Goal: Task Accomplishment & Management: Use online tool/utility

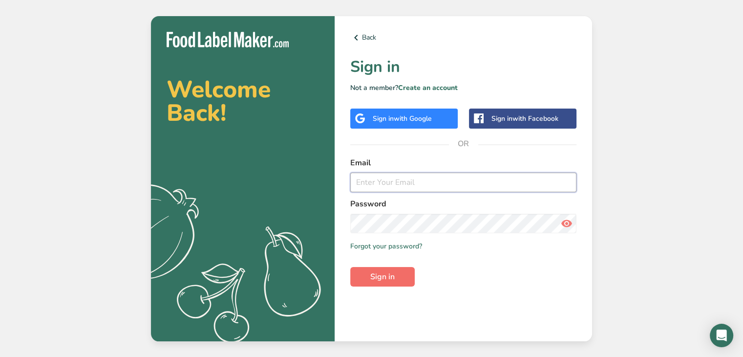
type input "alex@forktofitkitchen.com"
click at [388, 279] on span "Sign in" at bounding box center [382, 277] width 24 height 12
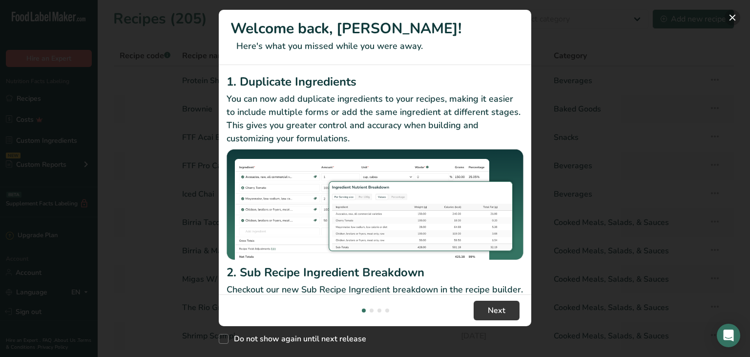
click at [735, 17] on button "New Features" at bounding box center [733, 18] width 16 height 16
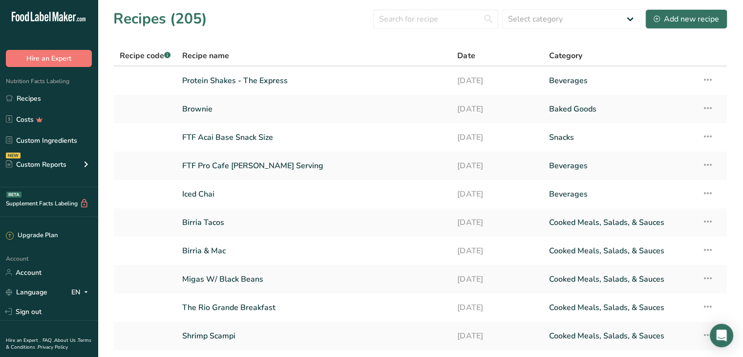
click at [252, 20] on div "Recipes (205) Select category All Baked Goods Beverages Confectionery Cooked Me…" at bounding box center [420, 19] width 614 height 22
click at [128, 280] on link at bounding box center [145, 279] width 51 height 21
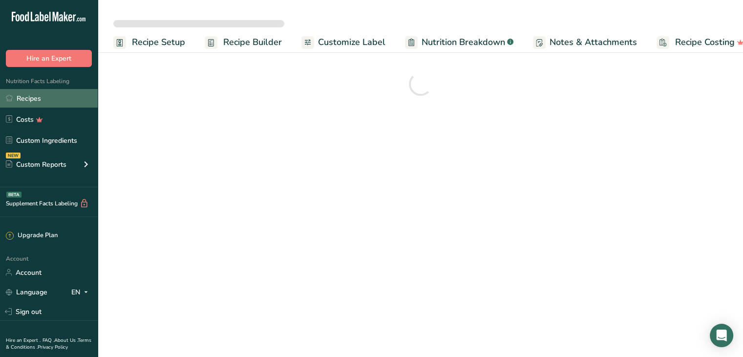
click at [43, 96] on link "Recipes" at bounding box center [49, 98] width 98 height 19
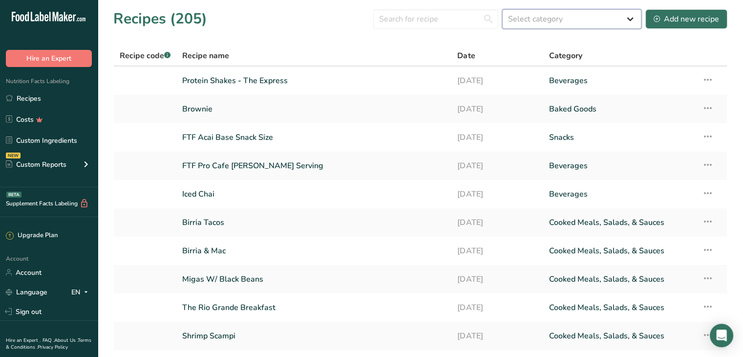
click at [565, 24] on select "Select category All Baked Goods [GEOGRAPHIC_DATA] Confectionery Cooked Meals, S…" at bounding box center [571, 19] width 139 height 20
select select "4"
click at [503, 9] on select "Select category All Baked Goods [GEOGRAPHIC_DATA] Confectionery Cooked Meals, S…" at bounding box center [571, 19] width 139 height 20
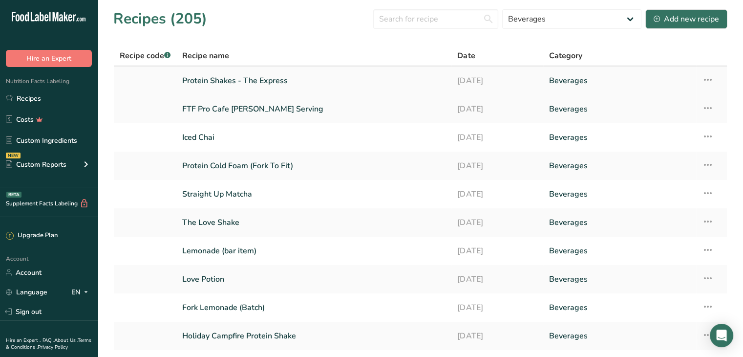
click at [238, 83] on link "Protein Shakes - The Express" at bounding box center [313, 80] width 263 height 21
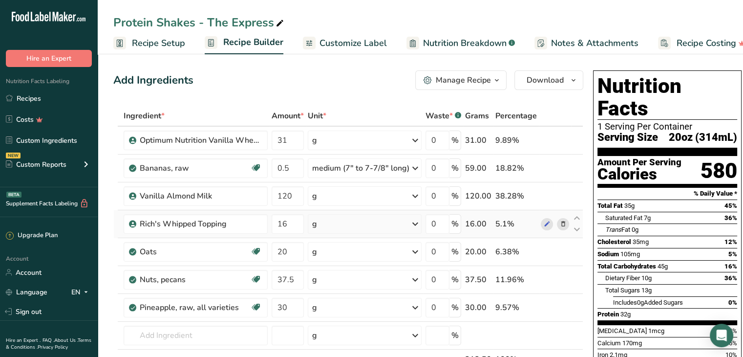
click at [560, 222] on icon at bounding box center [563, 224] width 7 height 10
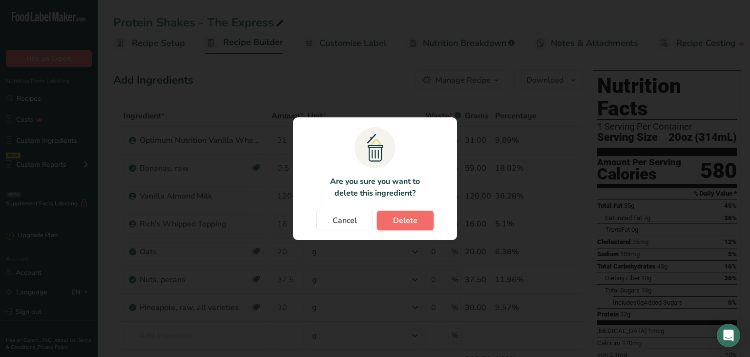
click at [414, 221] on span "Delete" at bounding box center [405, 220] width 24 height 12
type input "20"
type input "37.5"
type input "30"
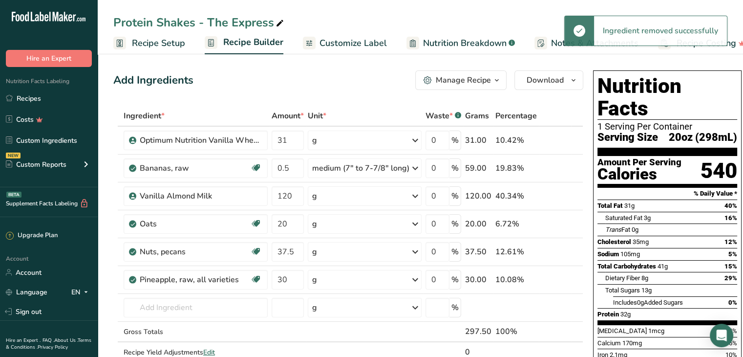
click at [473, 9] on div "Protein Shakes - The Express Recipe Setup Recipe Builder Customize Label Nutrit…" at bounding box center [420, 27] width 645 height 54
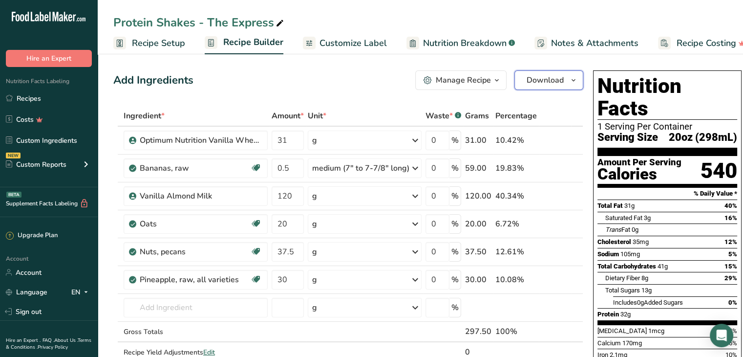
click at [529, 83] on span "Download" at bounding box center [544, 80] width 37 height 12
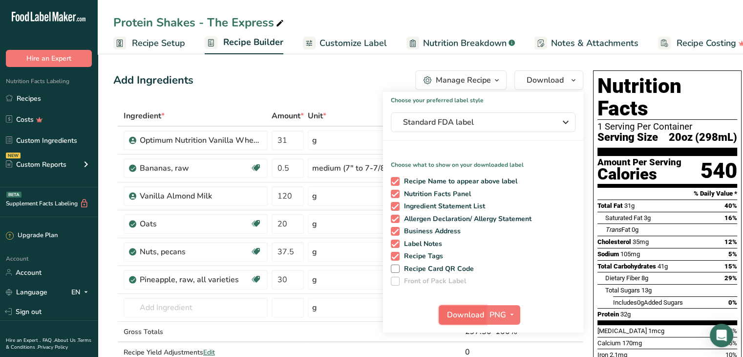
click at [458, 311] on span "Download" at bounding box center [465, 315] width 37 height 12
click at [38, 100] on link "Recipes" at bounding box center [49, 98] width 98 height 19
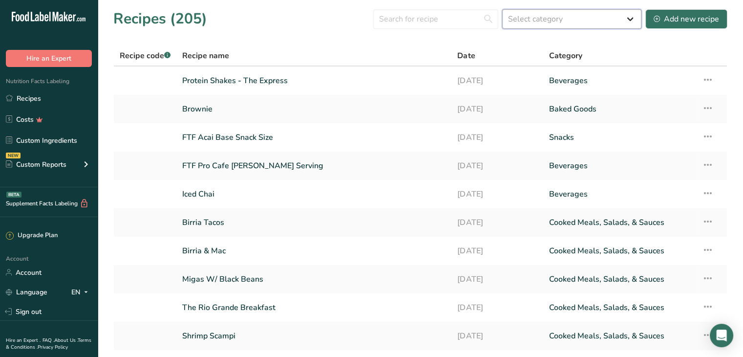
click at [517, 18] on select "Select category All Baked Goods [GEOGRAPHIC_DATA] Confectionery Cooked Meals, S…" at bounding box center [571, 19] width 139 height 20
select select "4"
click at [503, 9] on select "Select category All Baked Goods [GEOGRAPHIC_DATA] Confectionery Cooked Meals, S…" at bounding box center [571, 19] width 139 height 20
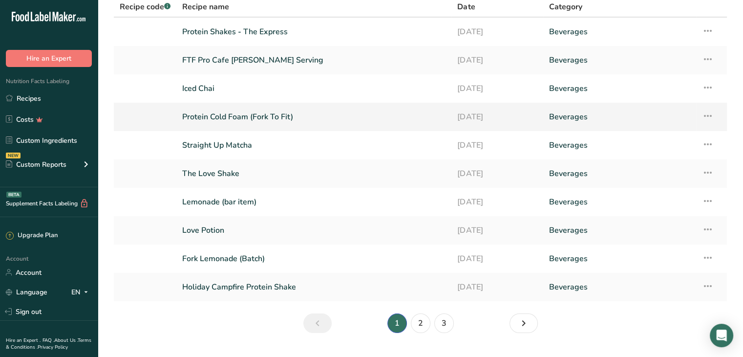
scroll to position [71, 0]
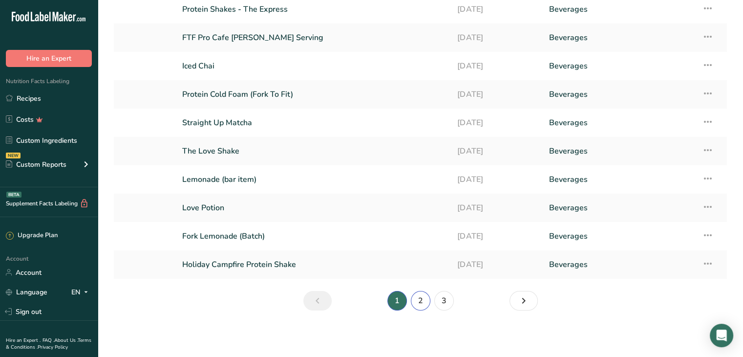
click at [421, 301] on link "2" at bounding box center [421, 301] width 20 height 20
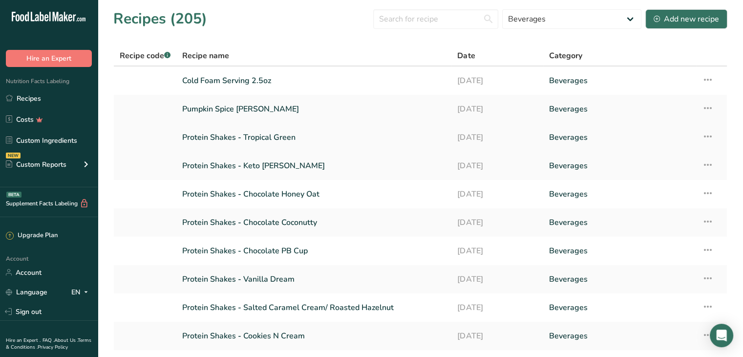
click at [279, 141] on link "Protein Shakes - Tropical Green" at bounding box center [313, 137] width 263 height 21
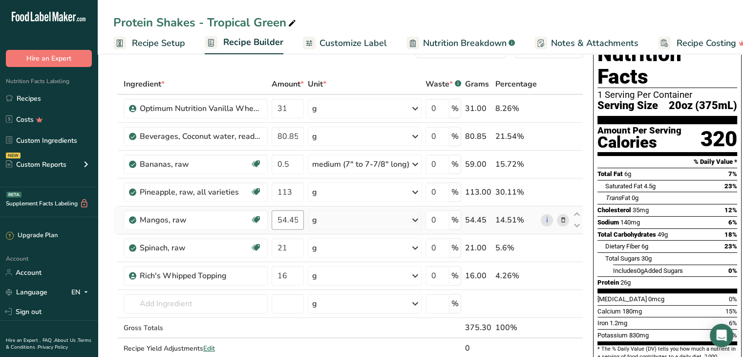
scroll to position [49, 0]
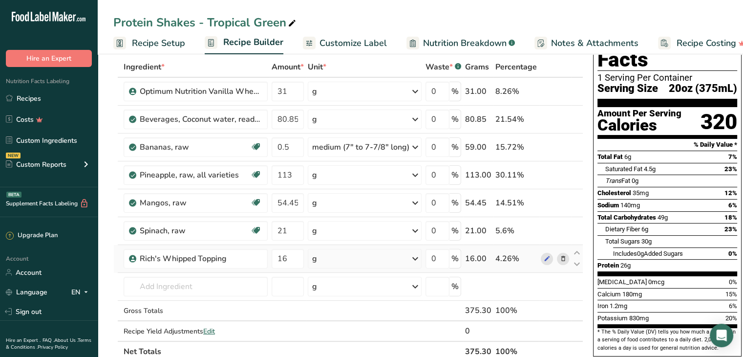
click at [560, 258] on icon at bounding box center [563, 258] width 7 height 10
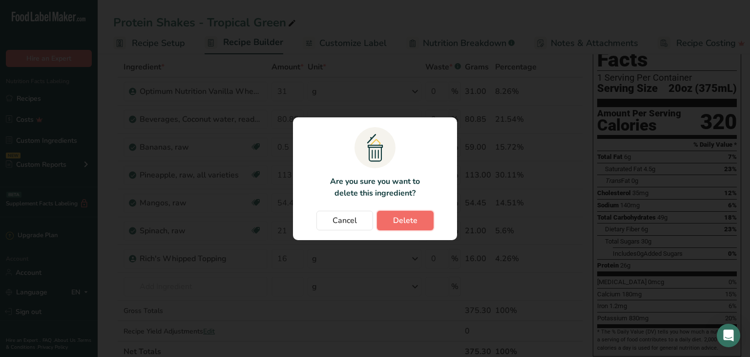
click at [397, 220] on span "Delete" at bounding box center [405, 220] width 24 height 12
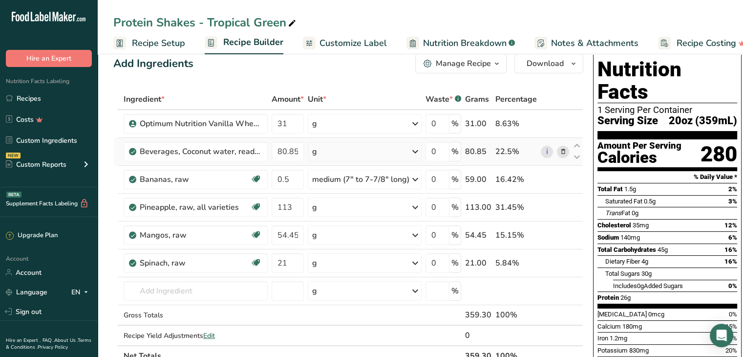
scroll to position [0, 0]
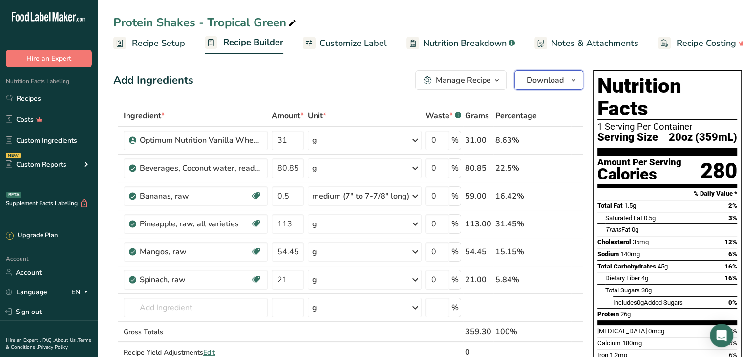
click at [539, 82] on span "Download" at bounding box center [544, 80] width 37 height 12
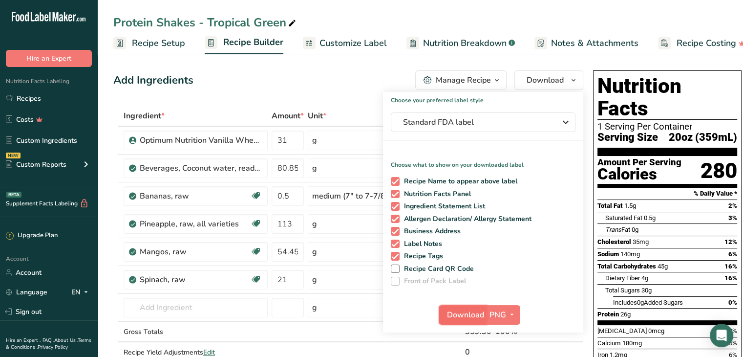
click at [451, 312] on span "Download" at bounding box center [465, 315] width 37 height 12
click at [42, 97] on link "Recipes" at bounding box center [49, 98] width 98 height 19
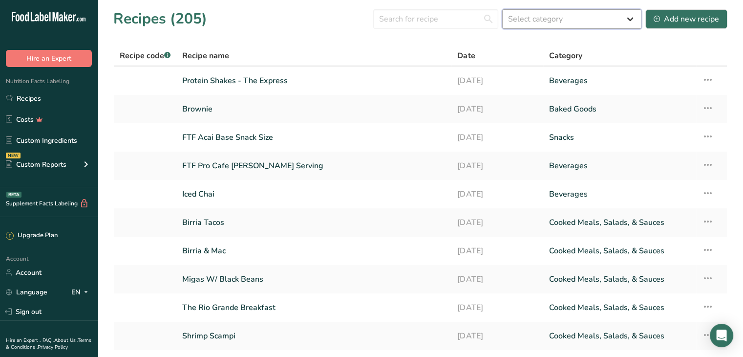
click at [531, 17] on select "Select category All Baked Goods [GEOGRAPHIC_DATA] Confectionery Cooked Meals, S…" at bounding box center [571, 19] width 139 height 20
select select "4"
click at [503, 9] on select "Select category All Baked Goods [GEOGRAPHIC_DATA] Confectionery Cooked Meals, S…" at bounding box center [571, 19] width 139 height 20
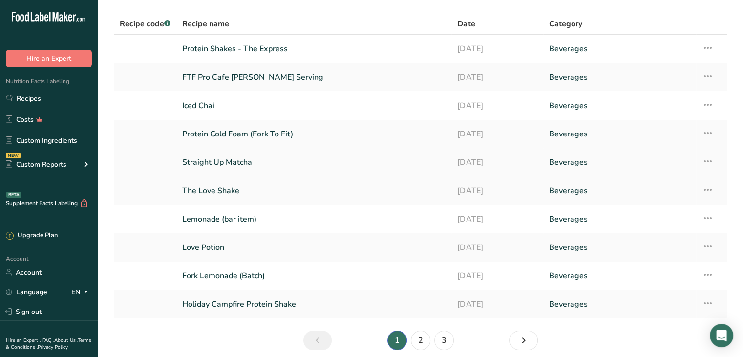
scroll to position [71, 0]
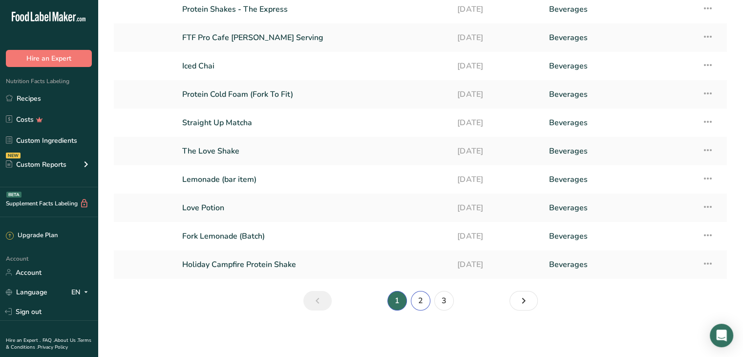
click at [421, 304] on link "2" at bounding box center [421, 301] width 20 height 20
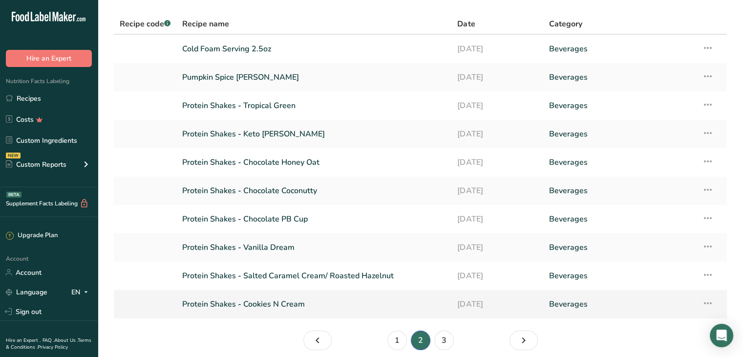
scroll to position [49, 0]
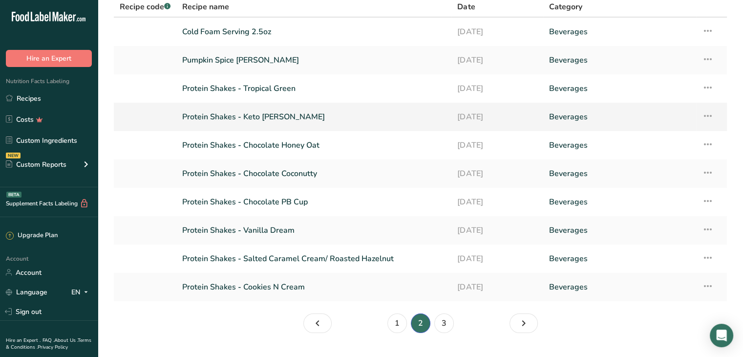
click at [283, 119] on link "Protein Shakes - Keto [PERSON_NAME]" at bounding box center [313, 116] width 263 height 21
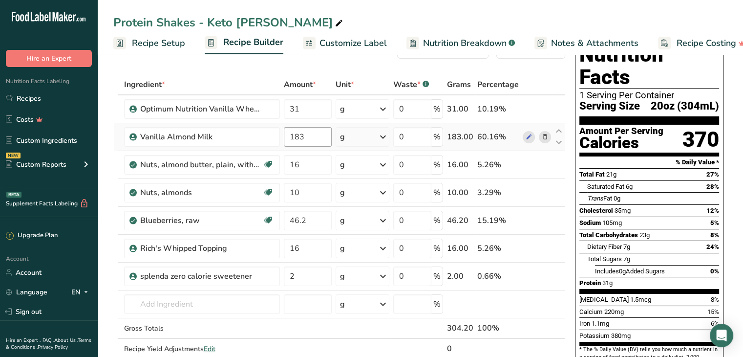
scroll to position [49, 0]
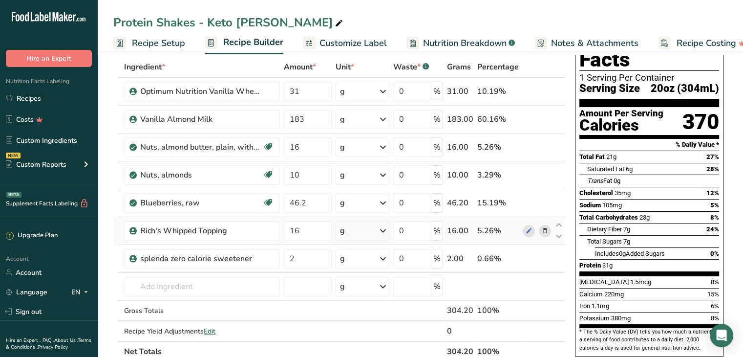
click at [543, 231] on icon at bounding box center [544, 231] width 7 height 10
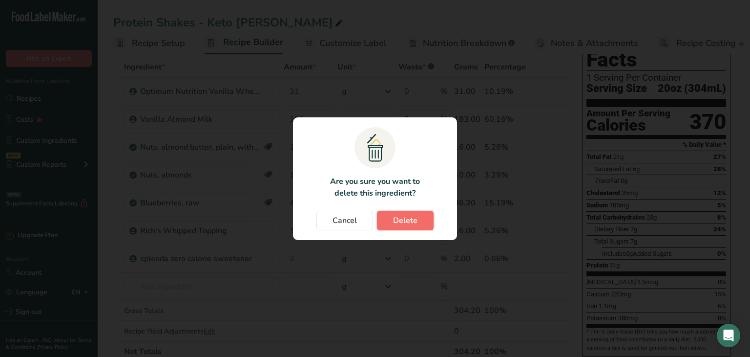
click at [401, 225] on span "Delete" at bounding box center [405, 220] width 24 height 12
type input "2"
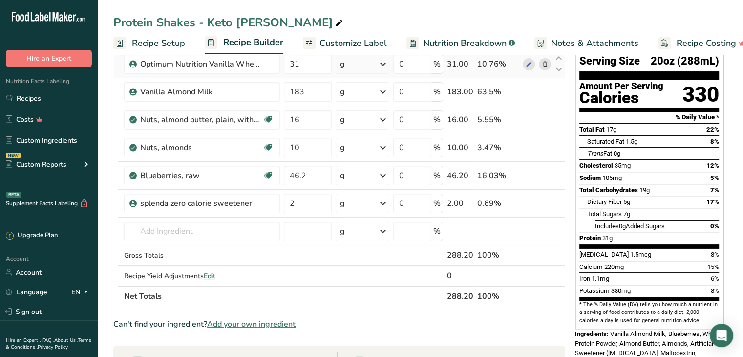
scroll to position [0, 0]
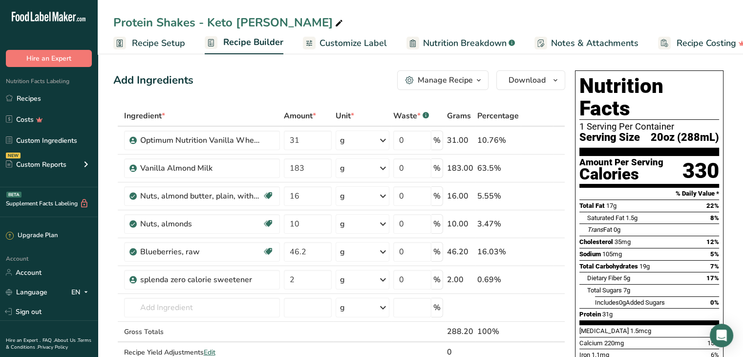
click at [715, 16] on div "Protein Shakes - Keto [PERSON_NAME]" at bounding box center [420, 23] width 645 height 18
click at [527, 83] on span "Download" at bounding box center [526, 80] width 37 height 12
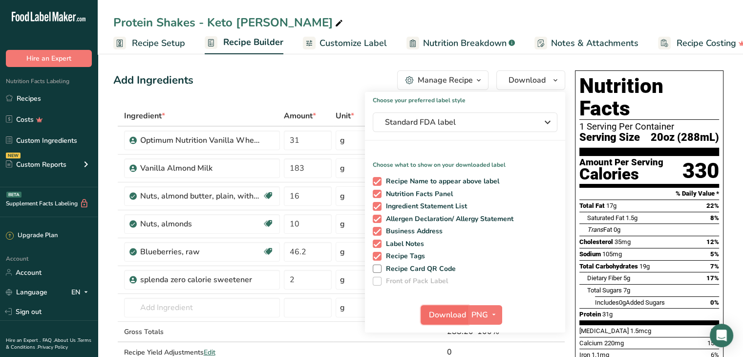
click at [447, 313] on span "Download" at bounding box center [447, 315] width 37 height 12
click at [46, 101] on link "Recipes" at bounding box center [49, 98] width 98 height 19
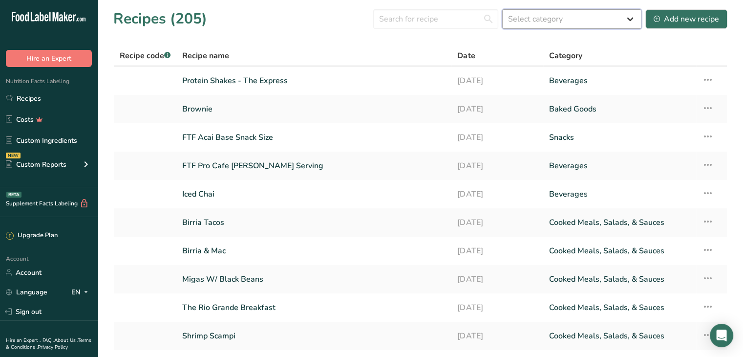
click at [535, 22] on select "Select category All Baked Goods [GEOGRAPHIC_DATA] Confectionery Cooked Meals, S…" at bounding box center [571, 19] width 139 height 20
select select "4"
click at [503, 9] on select "Select category All Baked Goods [GEOGRAPHIC_DATA] Confectionery Cooked Meals, S…" at bounding box center [571, 19] width 139 height 20
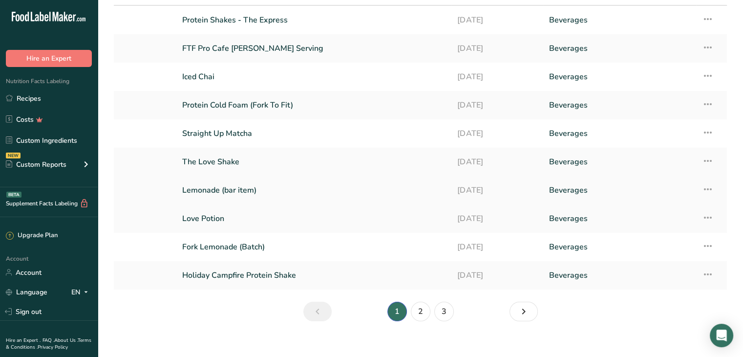
scroll to position [71, 0]
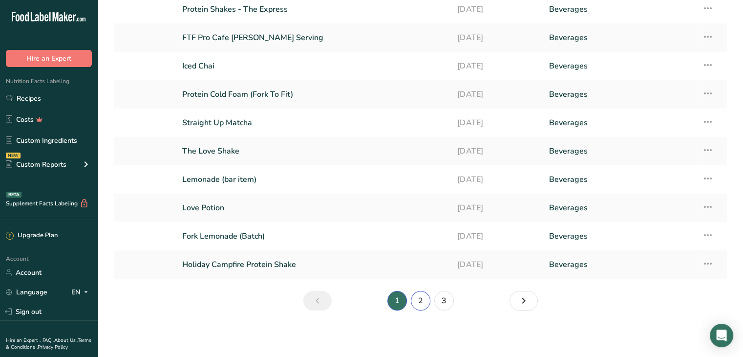
click at [420, 297] on link "2" at bounding box center [421, 301] width 20 height 20
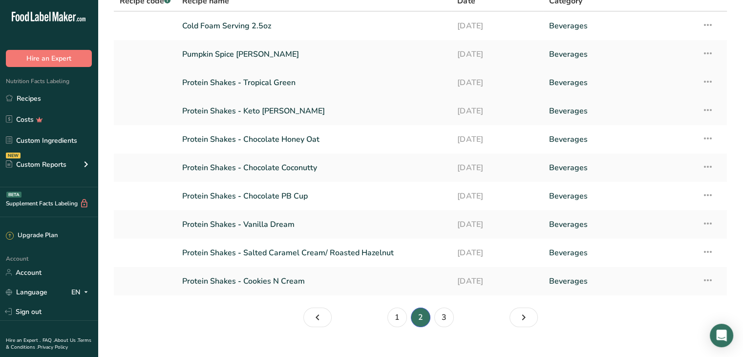
scroll to position [71, 0]
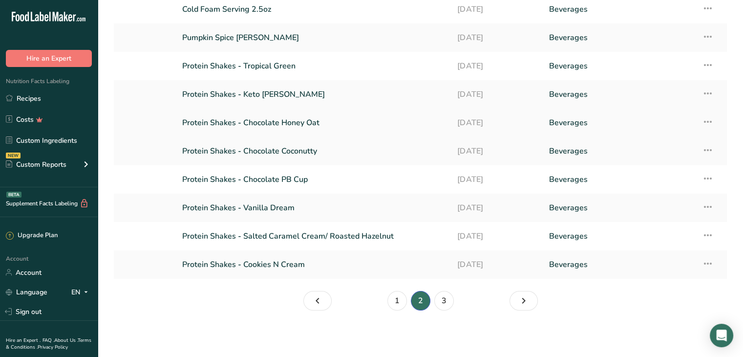
click at [322, 116] on link "Protein Shakes - Chocolate Honey Oat" at bounding box center [313, 122] width 263 height 21
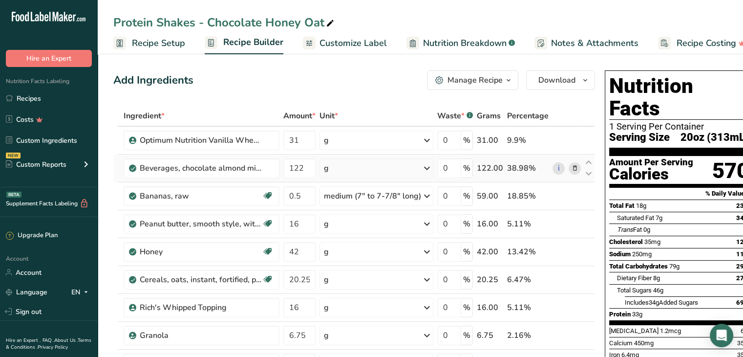
scroll to position [49, 0]
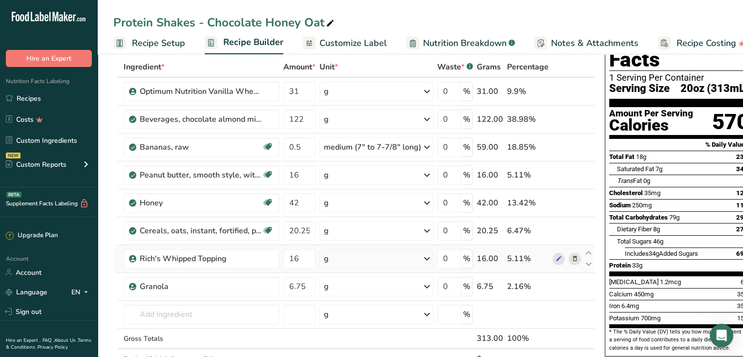
click at [574, 259] on icon at bounding box center [574, 258] width 7 height 10
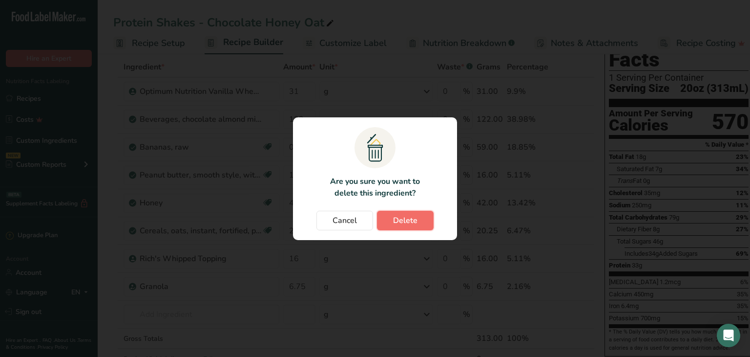
click at [414, 219] on span "Delete" at bounding box center [405, 220] width 24 height 12
type input "6.75"
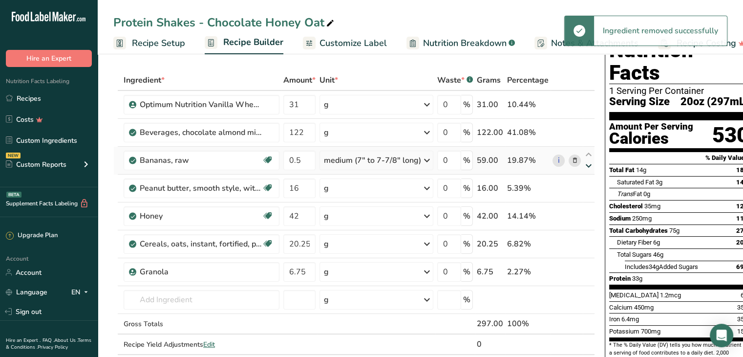
scroll to position [0, 0]
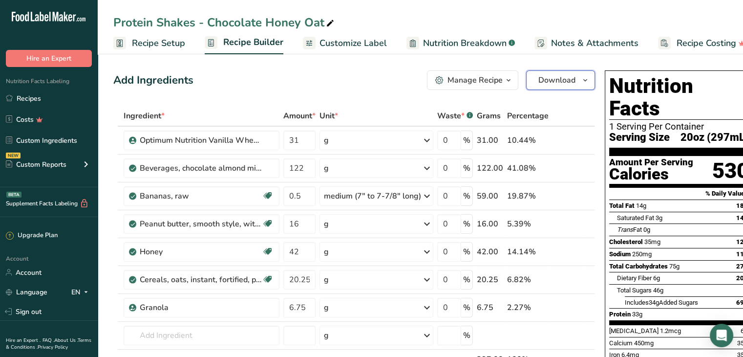
click at [561, 84] on span "Download" at bounding box center [556, 80] width 37 height 12
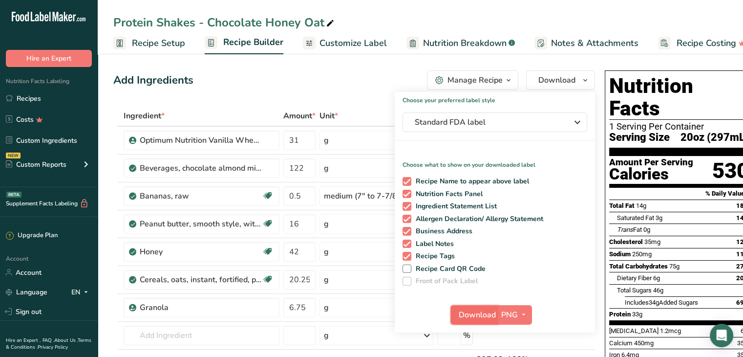
click at [480, 314] on span "Download" at bounding box center [477, 315] width 37 height 12
click at [45, 101] on link "Recipes" at bounding box center [49, 98] width 98 height 19
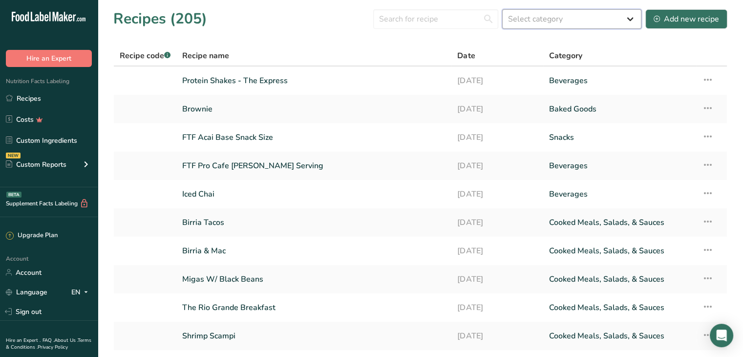
click at [541, 22] on select "Select category All Baked Goods [GEOGRAPHIC_DATA] Confectionery Cooked Meals, S…" at bounding box center [571, 19] width 139 height 20
select select "4"
click at [503, 9] on select "Select category All Baked Goods [GEOGRAPHIC_DATA] Confectionery Cooked Meals, S…" at bounding box center [571, 19] width 139 height 20
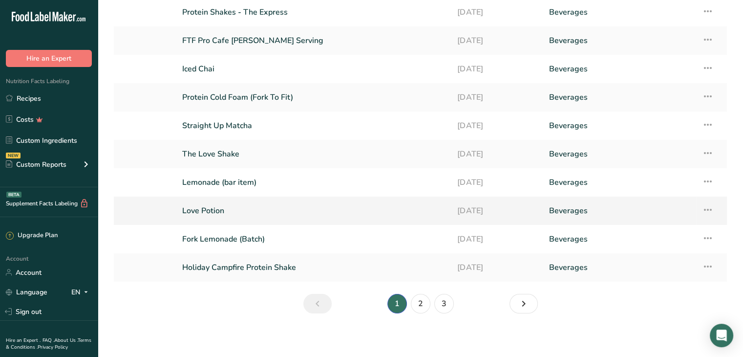
scroll to position [71, 0]
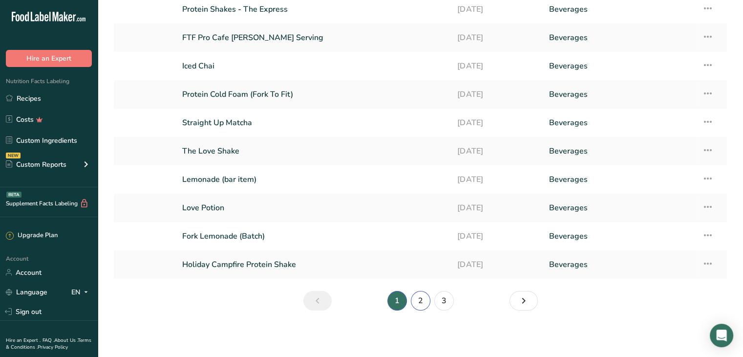
click at [418, 300] on link "2" at bounding box center [421, 301] width 20 height 20
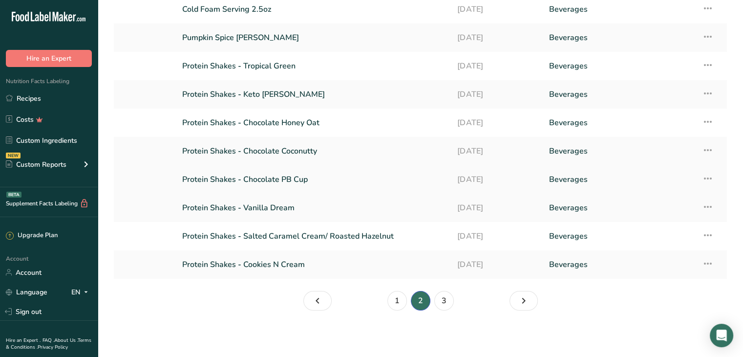
click at [275, 184] on link "Protein Shakes - Chocolate PB Cup" at bounding box center [313, 179] width 263 height 21
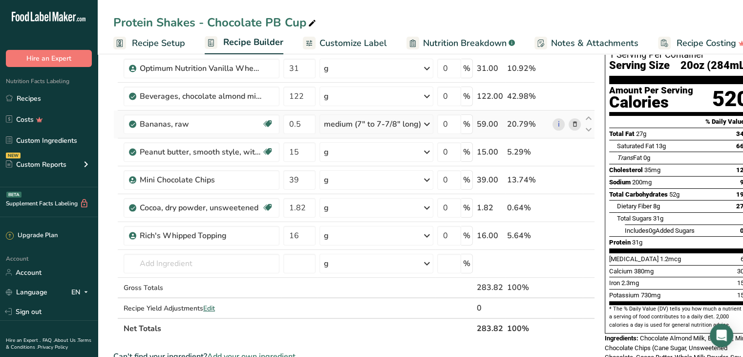
scroll to position [49, 0]
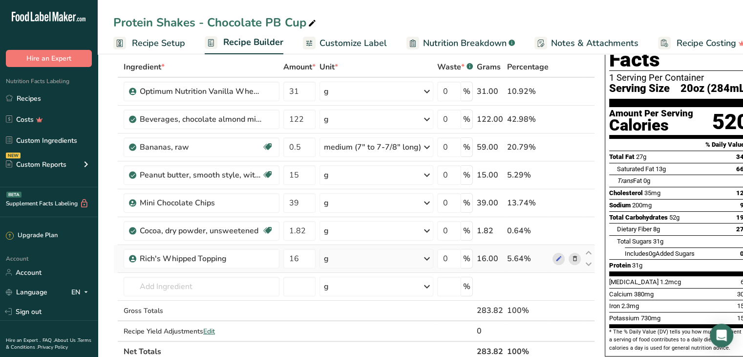
click at [571, 258] on icon at bounding box center [574, 258] width 7 height 10
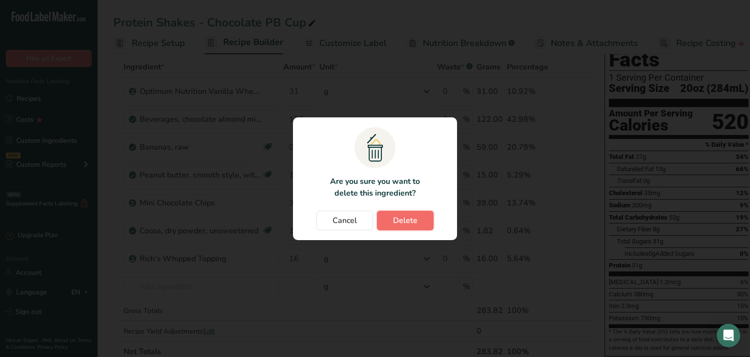
click at [418, 222] on button "Delete" at bounding box center [405, 220] width 57 height 20
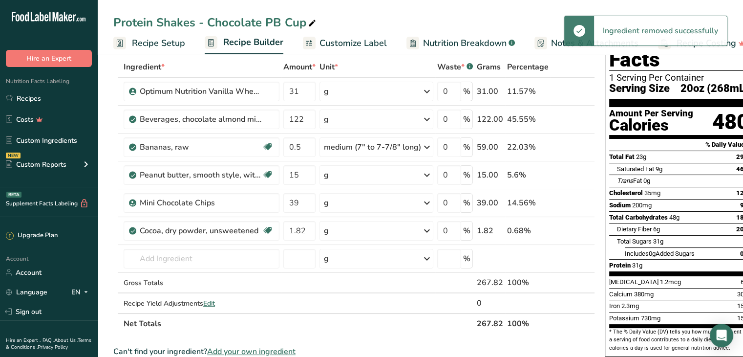
scroll to position [0, 0]
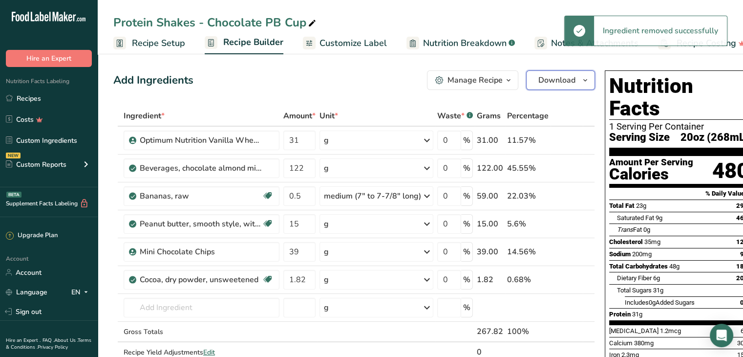
click at [561, 80] on span "Download" at bounding box center [556, 80] width 37 height 12
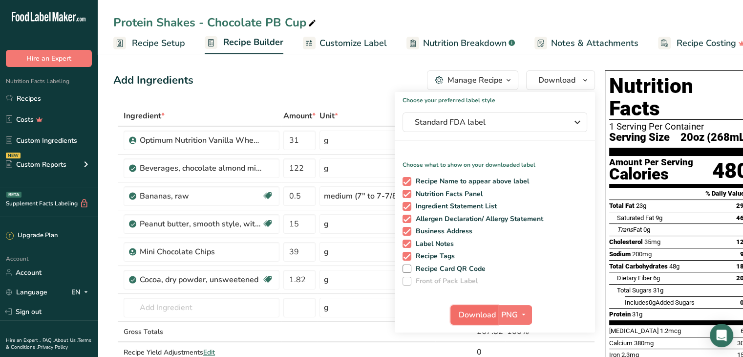
click at [470, 312] on span "Download" at bounding box center [477, 315] width 37 height 12
click at [50, 98] on link "Recipes" at bounding box center [49, 98] width 98 height 19
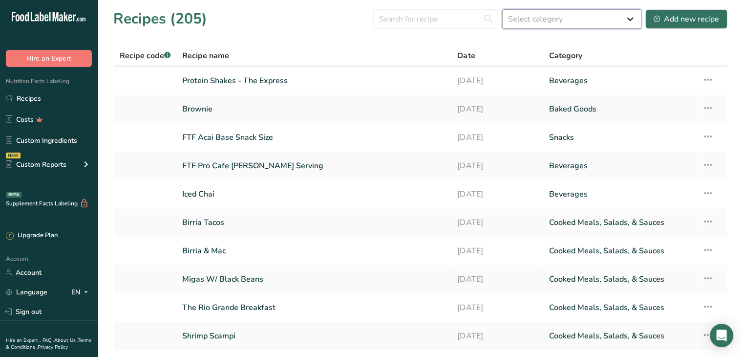
click at [567, 23] on select "Select category All Baked Goods [GEOGRAPHIC_DATA] Confectionery Cooked Meals, S…" at bounding box center [571, 19] width 139 height 20
select select "4"
click at [503, 9] on select "Select category All Baked Goods [GEOGRAPHIC_DATA] Confectionery Cooked Meals, S…" at bounding box center [571, 19] width 139 height 20
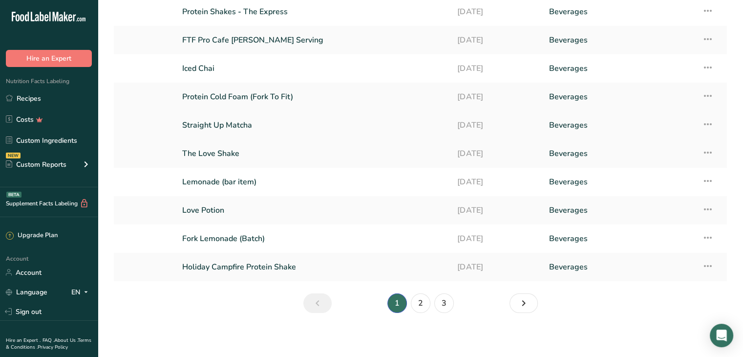
scroll to position [71, 0]
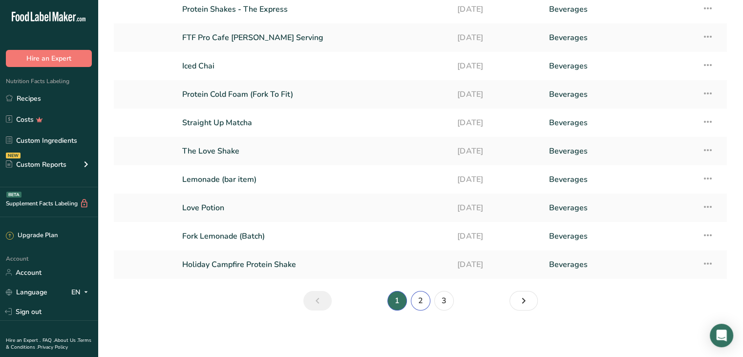
click at [422, 301] on link "2" at bounding box center [421, 301] width 20 height 20
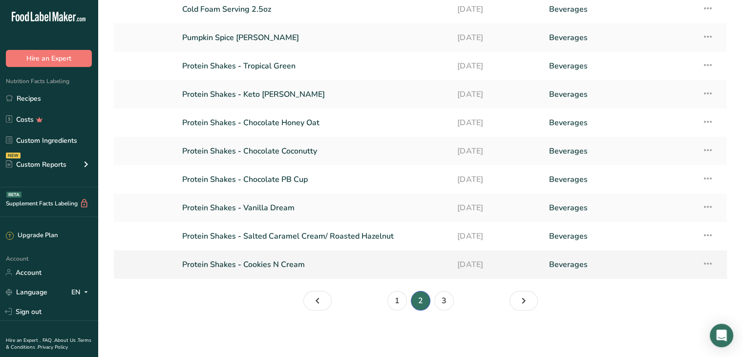
click at [289, 269] on link "Protein Shakes - Cookies N Cream" at bounding box center [313, 264] width 263 height 21
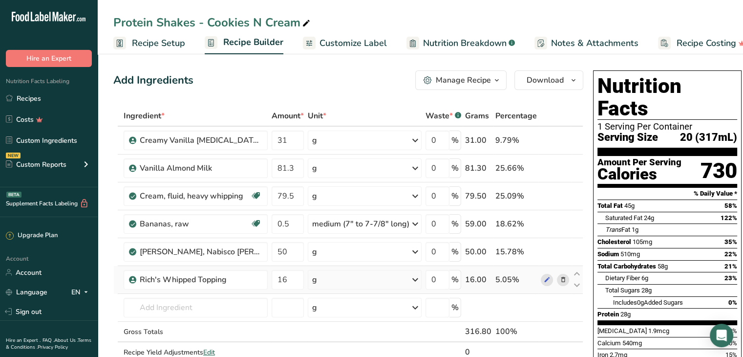
click at [563, 280] on icon at bounding box center [563, 279] width 7 height 10
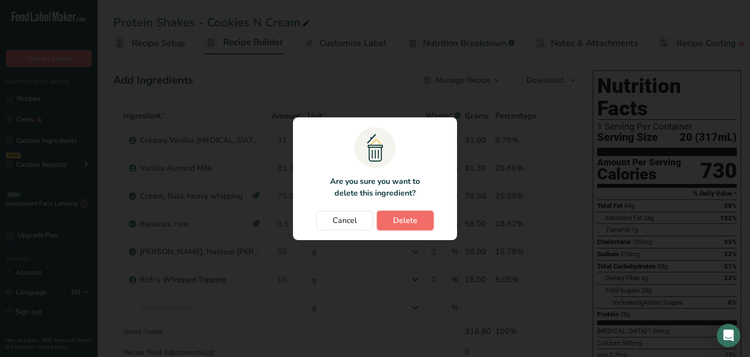
click at [401, 216] on span "Delete" at bounding box center [405, 220] width 24 height 12
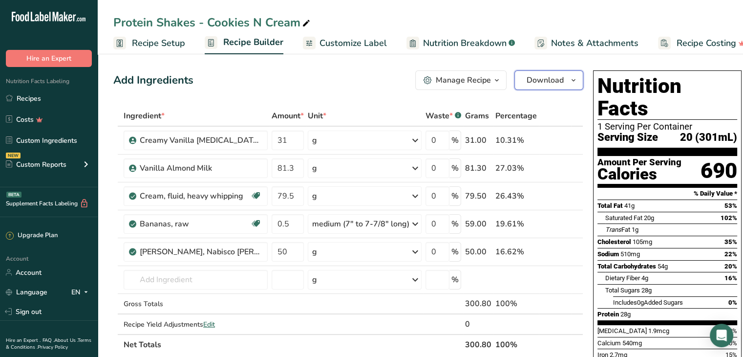
click at [546, 73] on button "Download" at bounding box center [548, 80] width 69 height 20
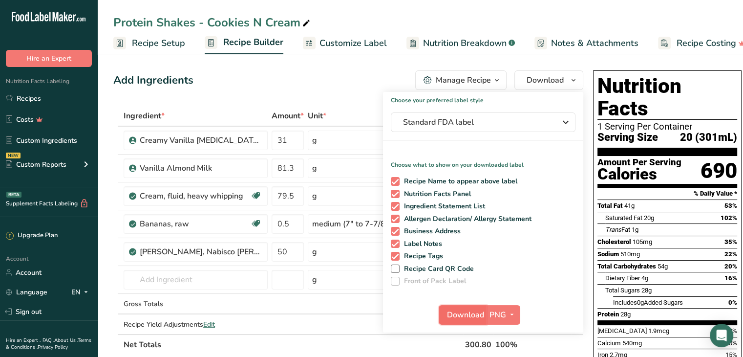
click at [461, 314] on span "Download" at bounding box center [465, 315] width 37 height 12
click at [51, 99] on link "Recipes" at bounding box center [49, 98] width 98 height 19
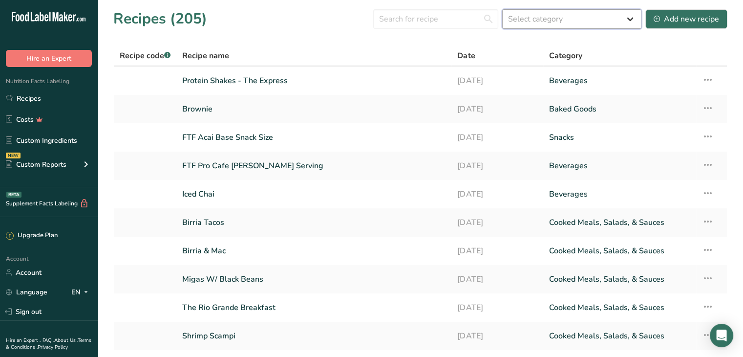
click at [545, 20] on select "Select category All Baked Goods [GEOGRAPHIC_DATA] Confectionery Cooked Meals, S…" at bounding box center [571, 19] width 139 height 20
select select "4"
click at [503, 9] on select "Select category All Baked Goods [GEOGRAPHIC_DATA] Confectionery Cooked Meals, S…" at bounding box center [571, 19] width 139 height 20
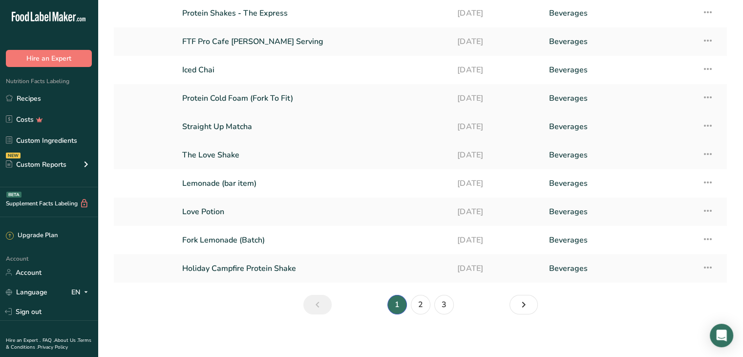
scroll to position [71, 0]
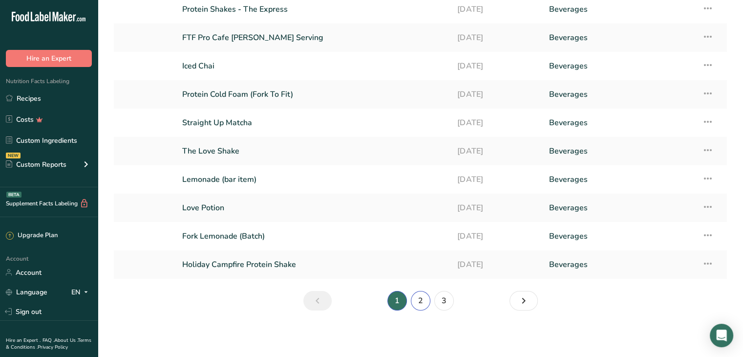
click at [426, 303] on link "2" at bounding box center [421, 301] width 20 height 20
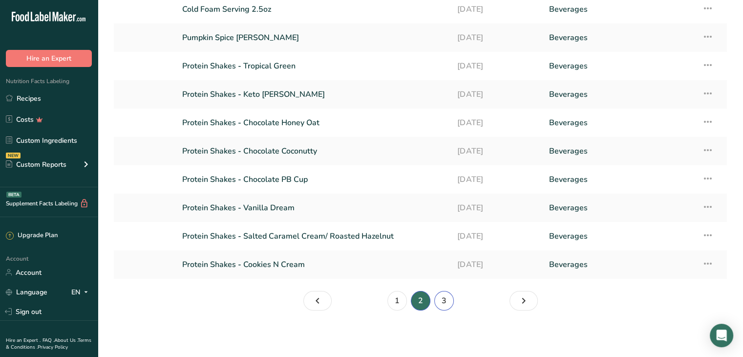
click at [448, 299] on link "3" at bounding box center [444, 301] width 20 height 20
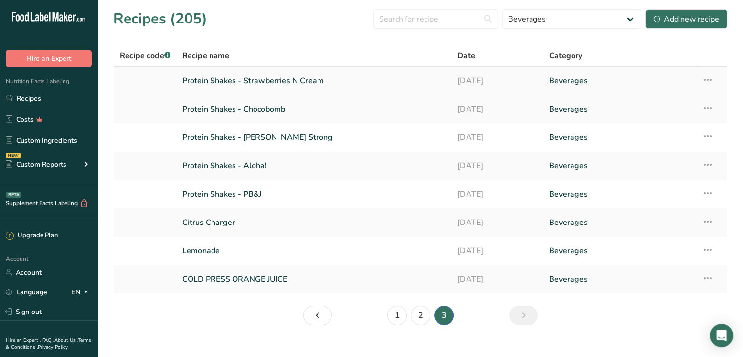
click at [297, 84] on link "Protein Shakes - Strawberries N Cream" at bounding box center [313, 80] width 263 height 21
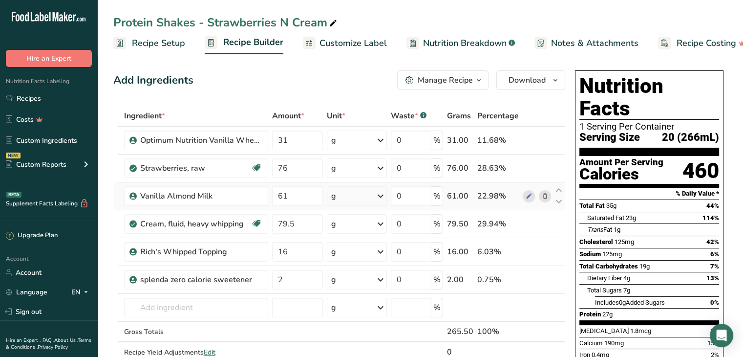
scroll to position [49, 0]
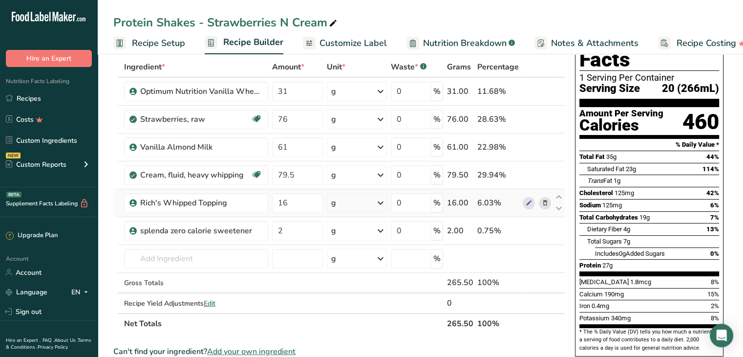
click at [545, 202] on icon at bounding box center [544, 203] width 7 height 10
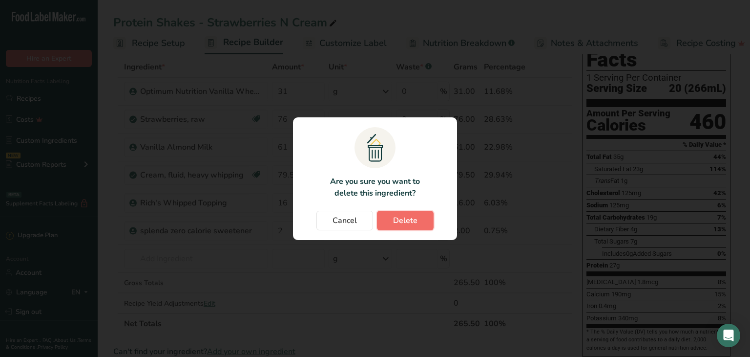
click at [409, 221] on span "Delete" at bounding box center [405, 220] width 24 height 12
type input "2"
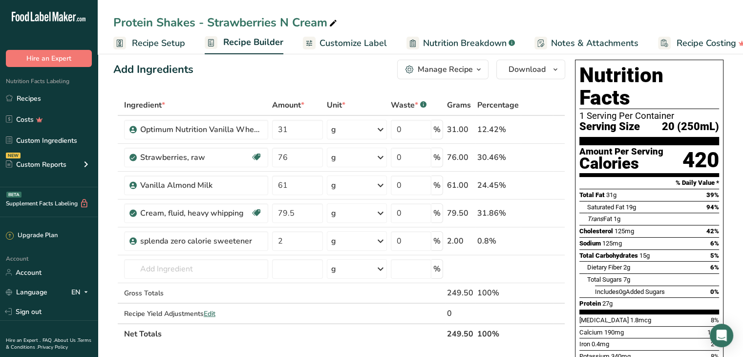
scroll to position [0, 0]
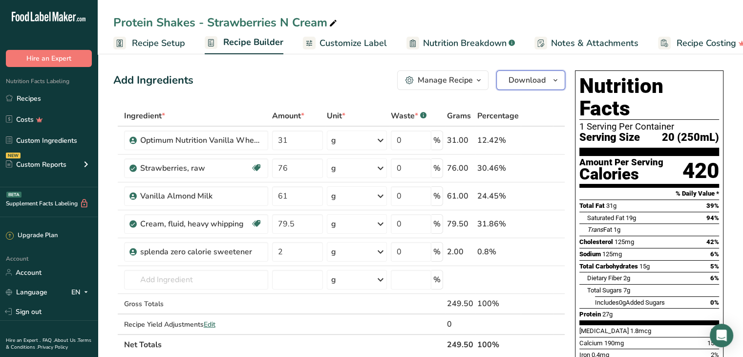
click at [527, 79] on span "Download" at bounding box center [526, 80] width 37 height 12
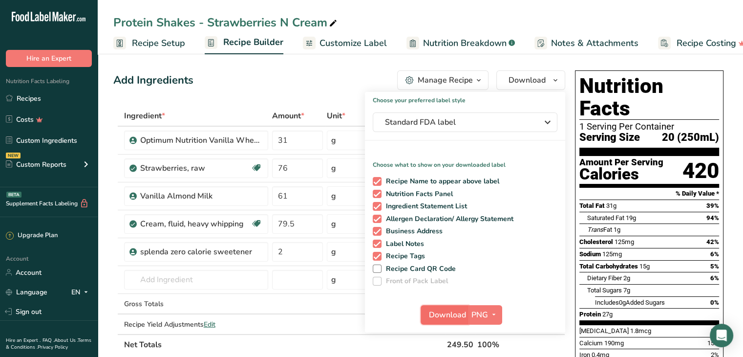
click at [443, 314] on span "Download" at bounding box center [447, 315] width 37 height 12
click at [35, 104] on link "Recipes" at bounding box center [49, 98] width 98 height 19
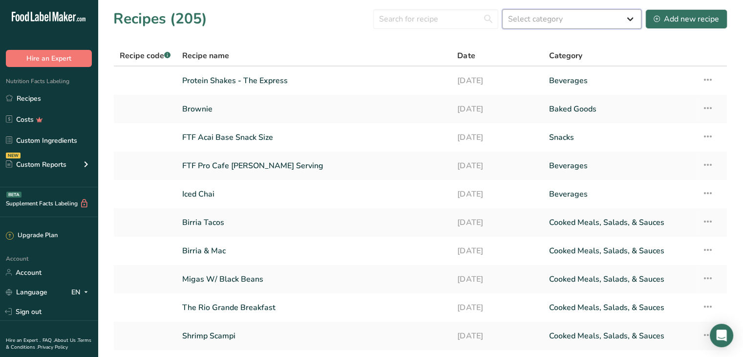
click at [541, 19] on select "Select category All Baked Goods [GEOGRAPHIC_DATA] Confectionery Cooked Meals, S…" at bounding box center [571, 19] width 139 height 20
select select "4"
click at [503, 9] on select "Select category All Baked Goods [GEOGRAPHIC_DATA] Confectionery Cooked Meals, S…" at bounding box center [571, 19] width 139 height 20
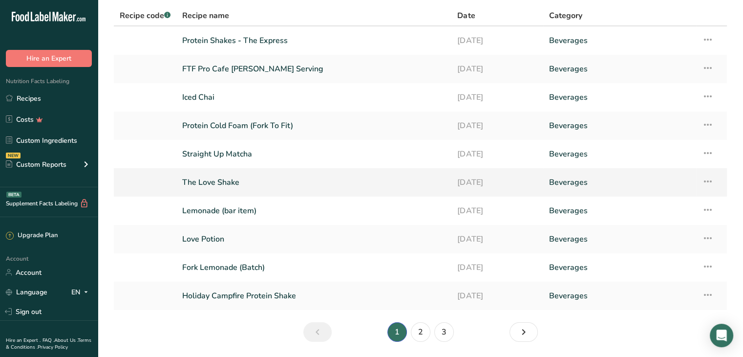
scroll to position [71, 0]
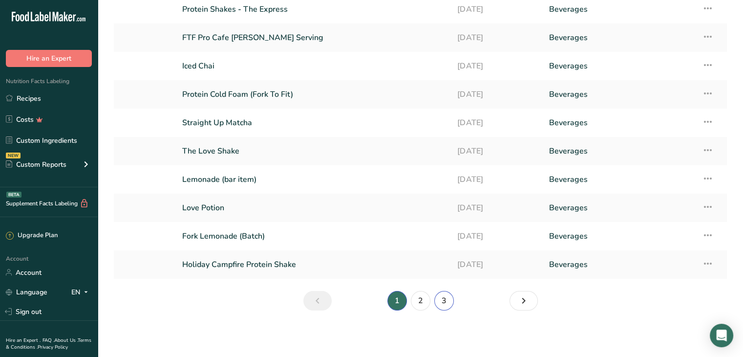
click at [437, 302] on link "3" at bounding box center [444, 301] width 20 height 20
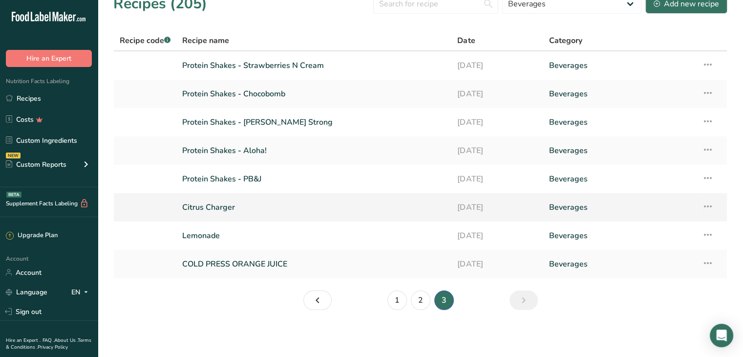
scroll to position [15, 0]
click at [260, 93] on link "Protein Shakes - Chocobomb" at bounding box center [313, 94] width 263 height 21
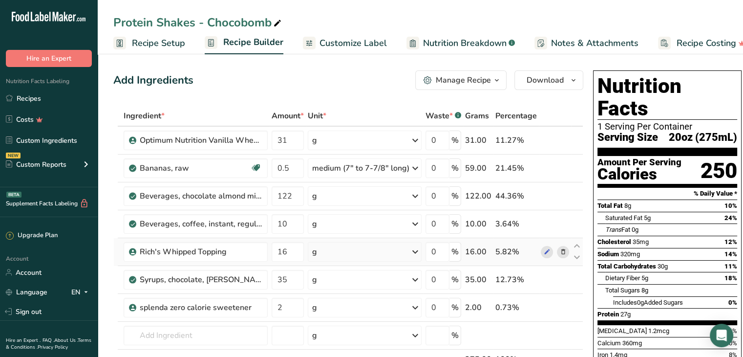
click at [560, 249] on icon at bounding box center [563, 252] width 7 height 10
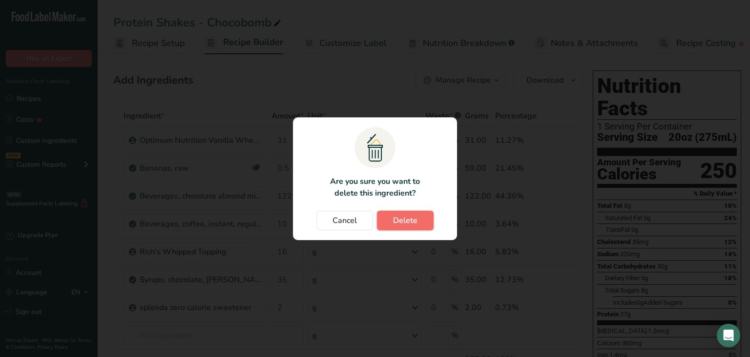
click at [399, 221] on span "Delete" at bounding box center [405, 220] width 24 height 12
type input "35"
type input "2"
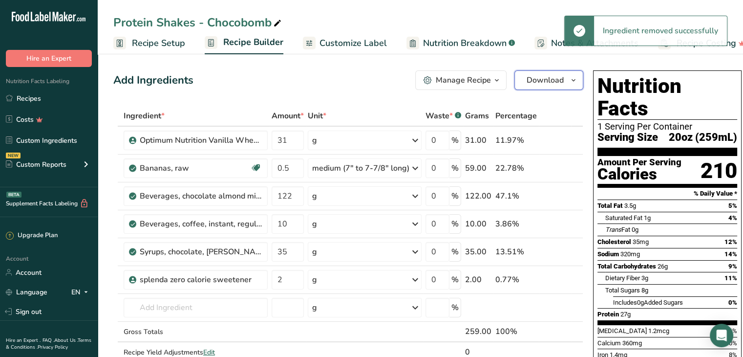
click at [548, 79] on span "Download" at bounding box center [544, 80] width 37 height 12
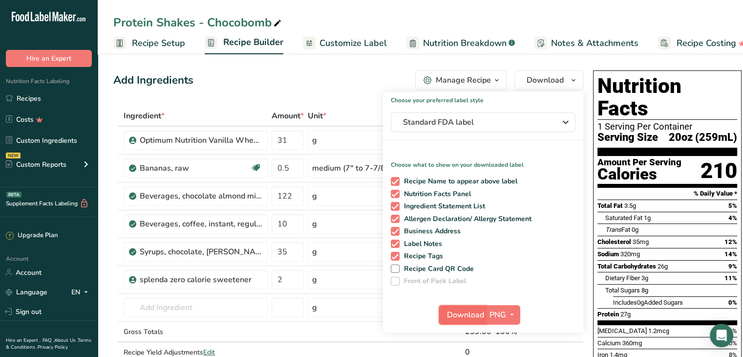
click at [465, 312] on span "Download" at bounding box center [465, 315] width 37 height 12
click at [39, 100] on link "Recipes" at bounding box center [49, 98] width 98 height 19
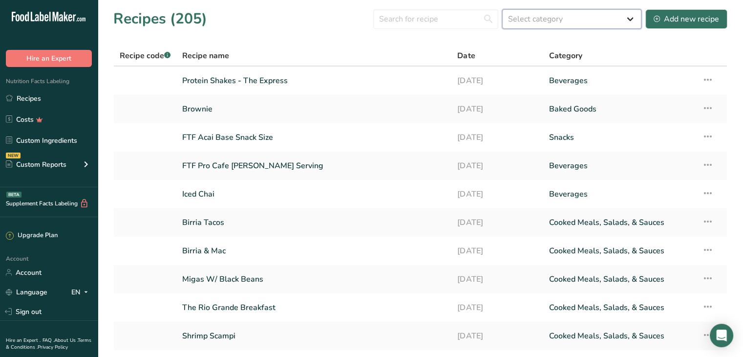
click at [568, 17] on select "Select category All Baked Goods [GEOGRAPHIC_DATA] Confectionery Cooked Meals, S…" at bounding box center [571, 19] width 139 height 20
select select "4"
click at [503, 9] on select "Select category All Baked Goods [GEOGRAPHIC_DATA] Confectionery Cooked Meals, S…" at bounding box center [571, 19] width 139 height 20
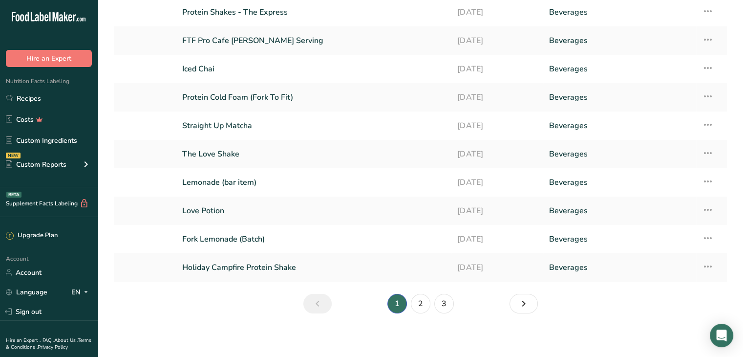
scroll to position [71, 0]
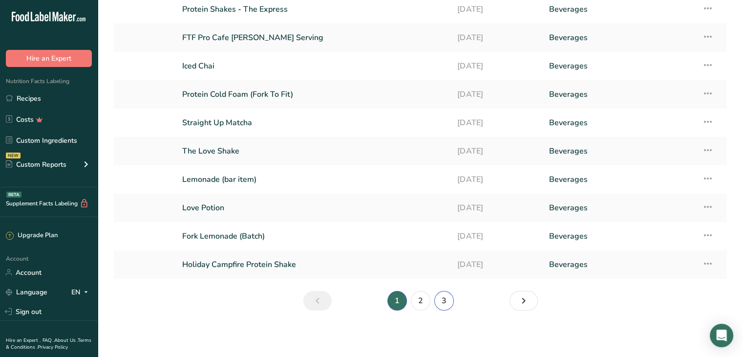
click at [443, 299] on link "3" at bounding box center [444, 301] width 20 height 20
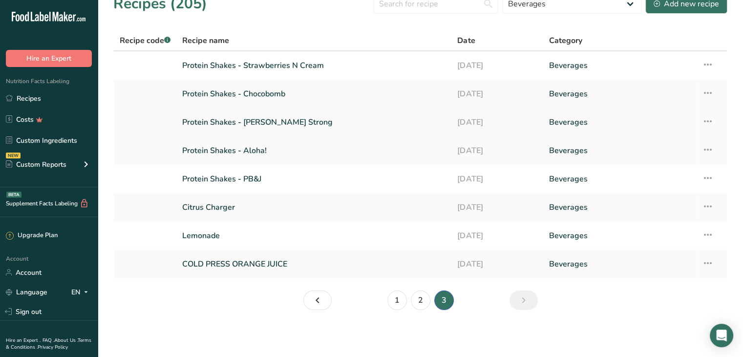
scroll to position [15, 0]
click at [254, 126] on link "Protein Shakes - [PERSON_NAME] Strong" at bounding box center [313, 122] width 263 height 21
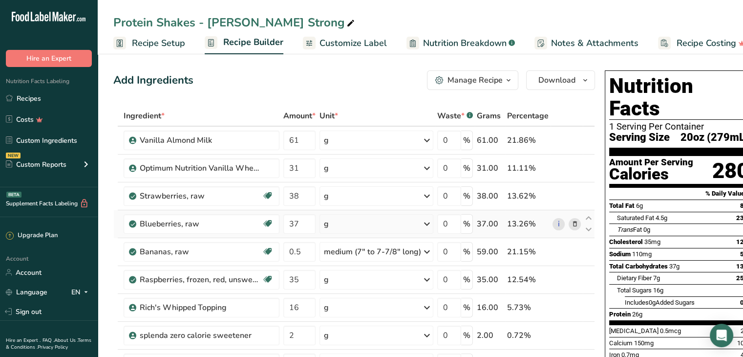
scroll to position [49, 0]
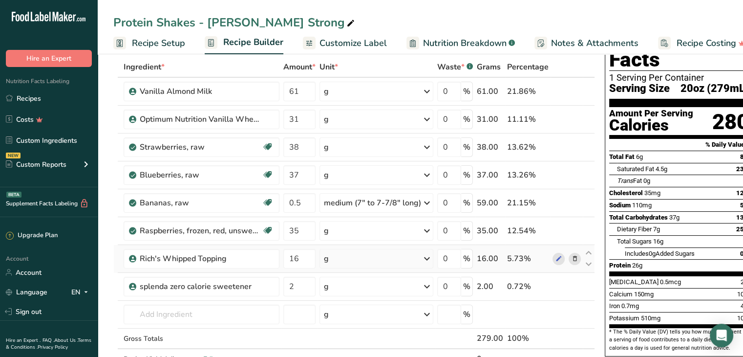
click at [571, 258] on icon at bounding box center [574, 258] width 7 height 10
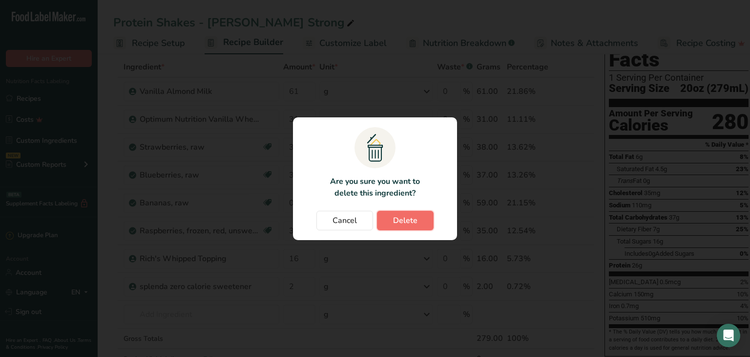
click at [399, 216] on span "Delete" at bounding box center [405, 220] width 24 height 12
type input "2"
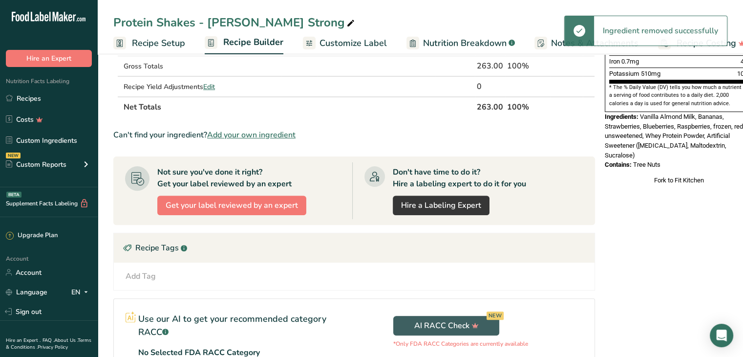
scroll to position [0, 0]
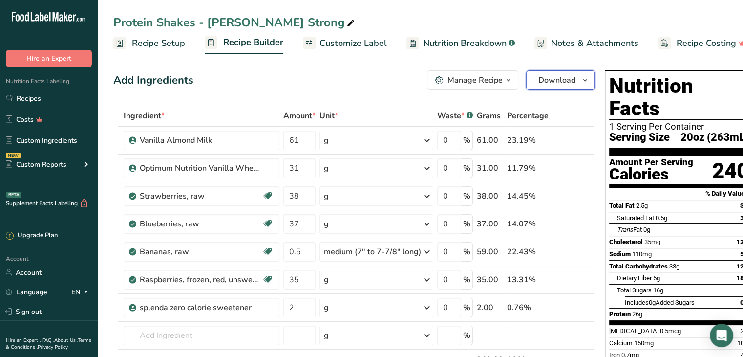
click at [552, 79] on span "Download" at bounding box center [556, 80] width 37 height 12
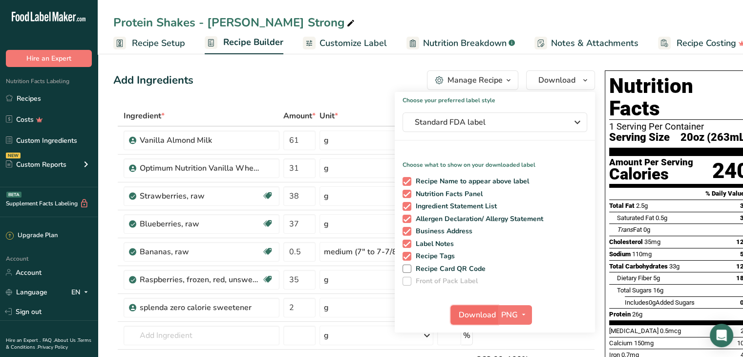
click at [470, 312] on span "Download" at bounding box center [477, 315] width 37 height 12
click at [37, 97] on link "Recipes" at bounding box center [49, 98] width 98 height 19
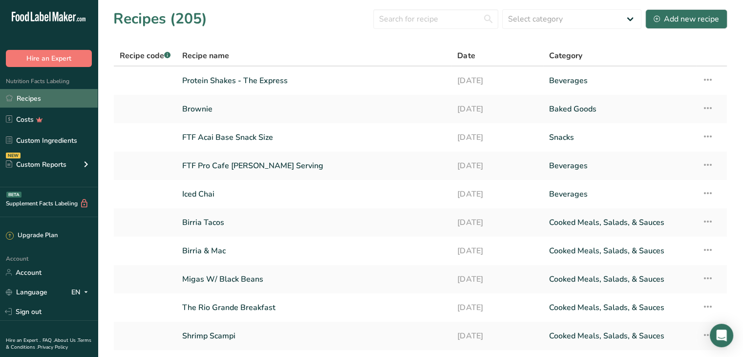
click at [51, 104] on link "Recipes" at bounding box center [49, 98] width 98 height 19
click at [49, 99] on link "Recipes" at bounding box center [49, 98] width 98 height 19
click at [550, 22] on select "Select category All Baked Goods [GEOGRAPHIC_DATA] Confectionery Cooked Meals, S…" at bounding box center [571, 19] width 139 height 20
select select "4"
click at [503, 9] on select "Select category All Baked Goods [GEOGRAPHIC_DATA] Confectionery Cooked Meals, S…" at bounding box center [571, 19] width 139 height 20
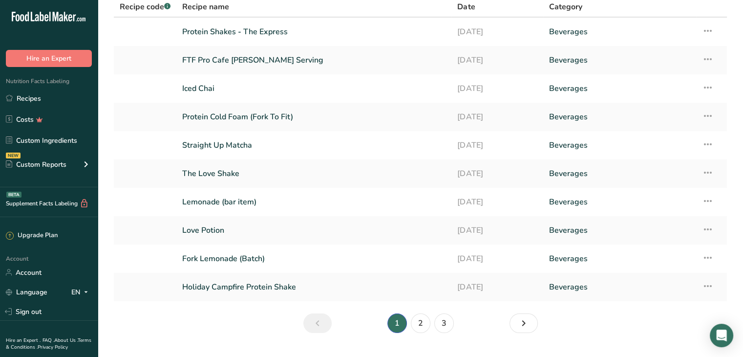
scroll to position [71, 0]
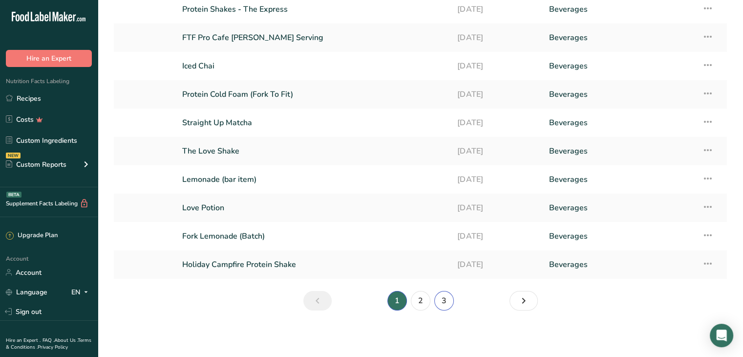
click at [444, 300] on link "3" at bounding box center [444, 301] width 20 height 20
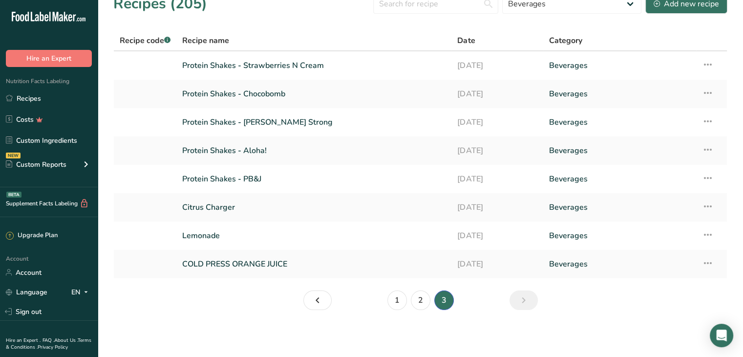
scroll to position [15, 0]
click at [269, 154] on link "Protein Shakes - Aloha!" at bounding box center [313, 151] width 263 height 21
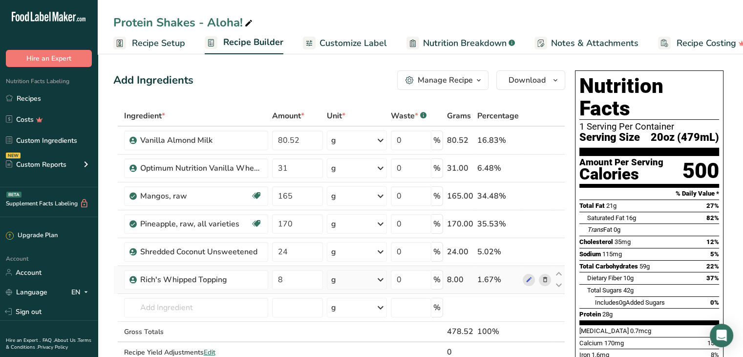
click at [544, 278] on icon at bounding box center [544, 279] width 7 height 10
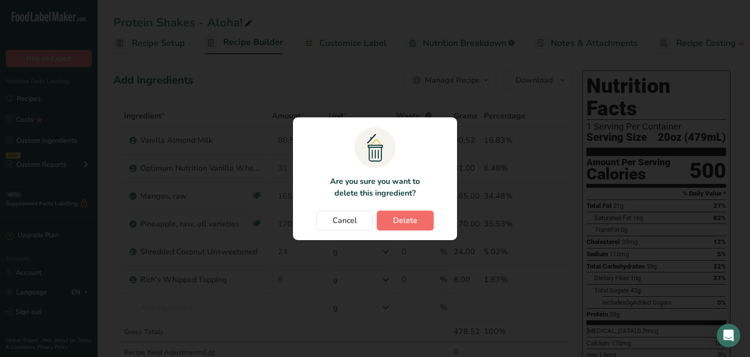
click at [398, 216] on span "Delete" at bounding box center [405, 220] width 24 height 12
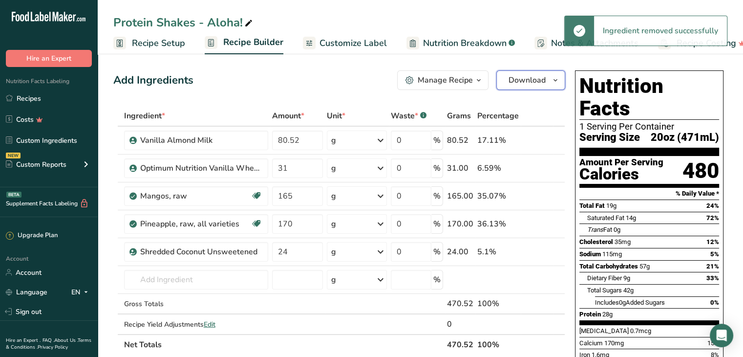
click at [516, 83] on span "Download" at bounding box center [526, 80] width 37 height 12
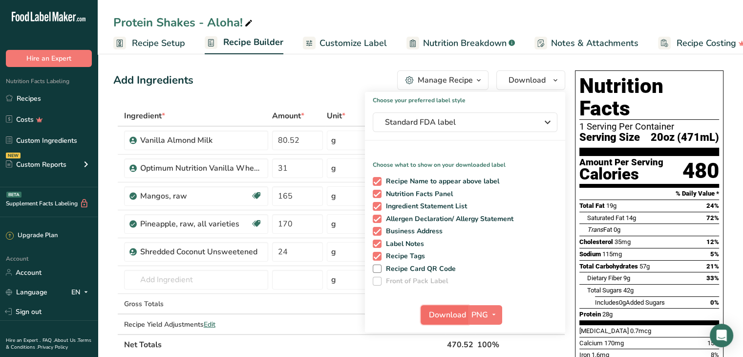
click at [447, 315] on span "Download" at bounding box center [447, 315] width 37 height 12
click at [555, 18] on div "Protein Shakes - Aloha!" at bounding box center [420, 23] width 645 height 18
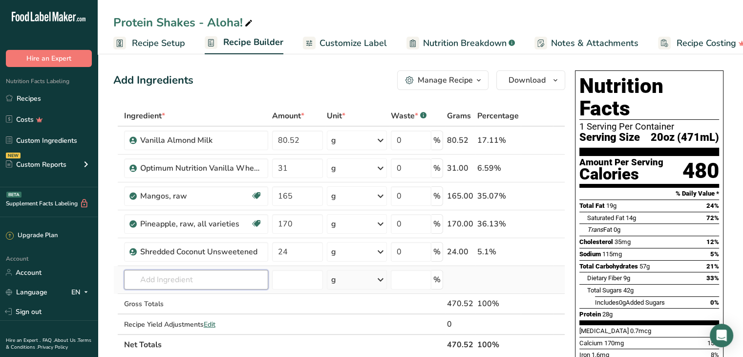
click at [182, 280] on input "text" at bounding box center [196, 280] width 144 height 20
click at [525, 8] on div "Protein Shakes - Aloha! Recipe Setup Recipe Builder Customize Label Nutrition B…" at bounding box center [420, 27] width 645 height 54
click at [481, 12] on div "Protein Shakes - Aloha! Recipe Setup Recipe Builder Customize Label Nutrition B…" at bounding box center [420, 27] width 645 height 54
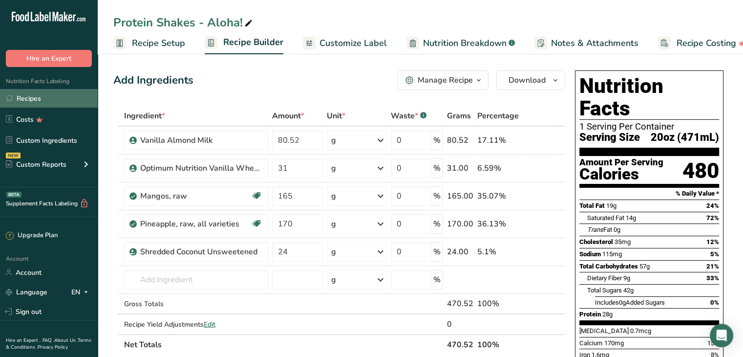
click at [42, 100] on link "Recipes" at bounding box center [49, 98] width 98 height 19
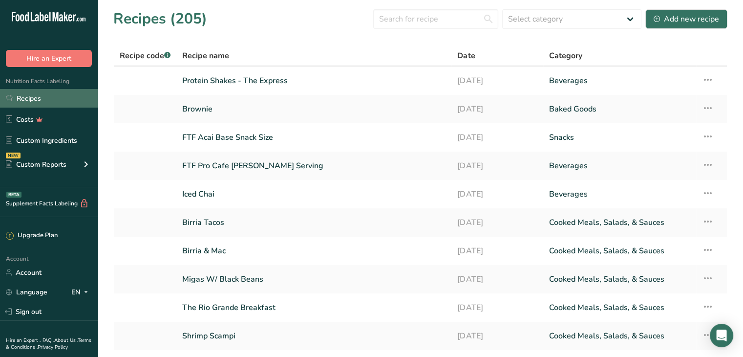
click at [54, 102] on link "Recipes" at bounding box center [49, 98] width 98 height 19
click at [543, 20] on select "Select category All Baked Goods [GEOGRAPHIC_DATA] Confectionery Cooked Meals, S…" at bounding box center [571, 19] width 139 height 20
select select "4"
click at [503, 9] on select "Select category All Baked Goods [GEOGRAPHIC_DATA] Confectionery Cooked Meals, S…" at bounding box center [571, 19] width 139 height 20
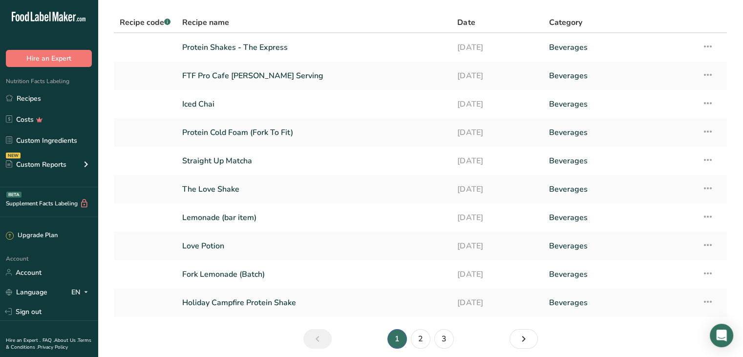
scroll to position [71, 0]
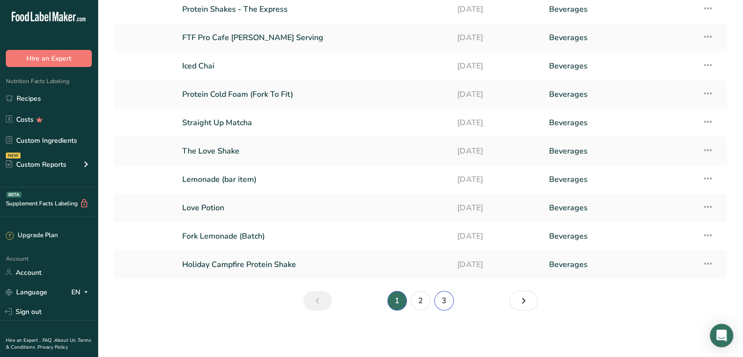
click at [440, 298] on link "3" at bounding box center [444, 301] width 20 height 20
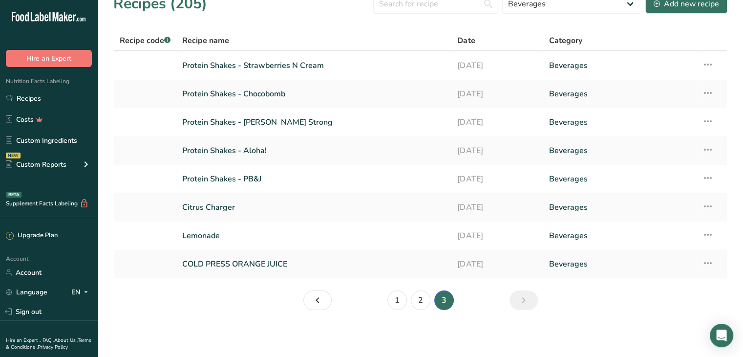
scroll to position [15, 0]
click at [251, 180] on link "Protein Shakes - PB&J" at bounding box center [313, 179] width 263 height 21
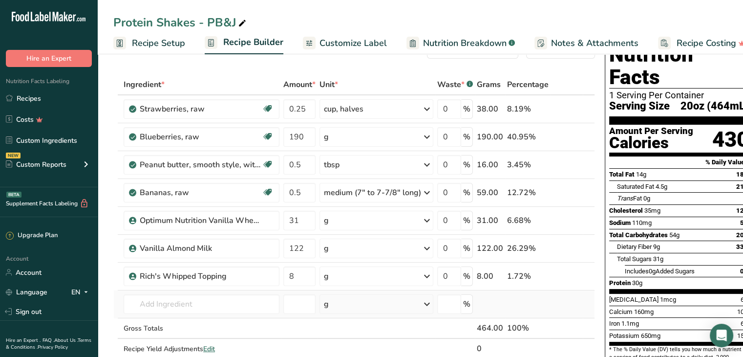
scroll to position [49, 0]
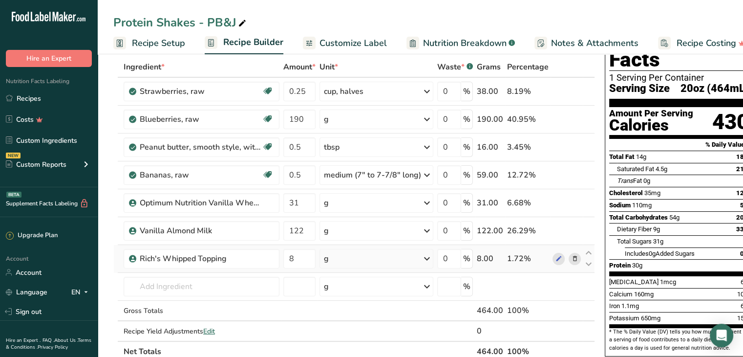
click at [572, 260] on icon at bounding box center [574, 258] width 7 height 10
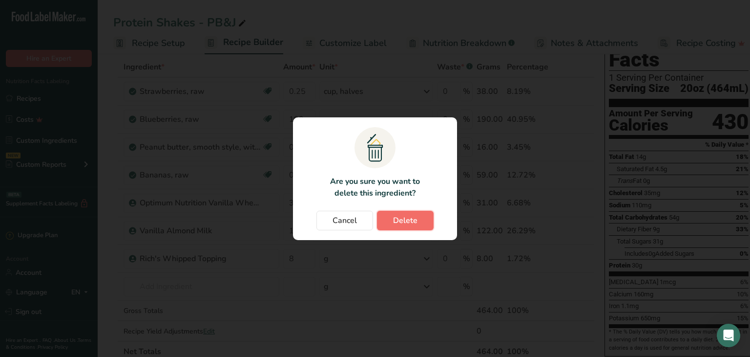
click at [413, 219] on span "Delete" at bounding box center [405, 220] width 24 height 12
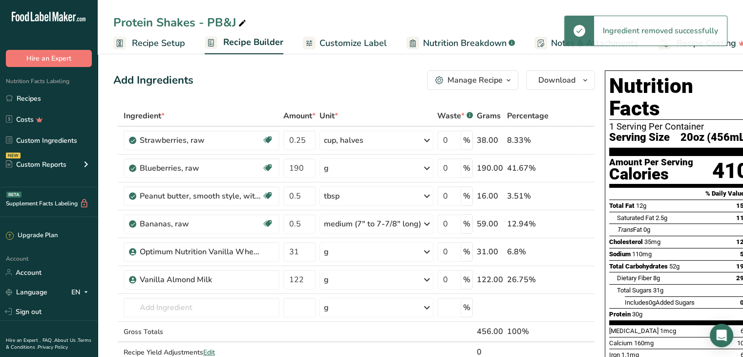
scroll to position [0, 0]
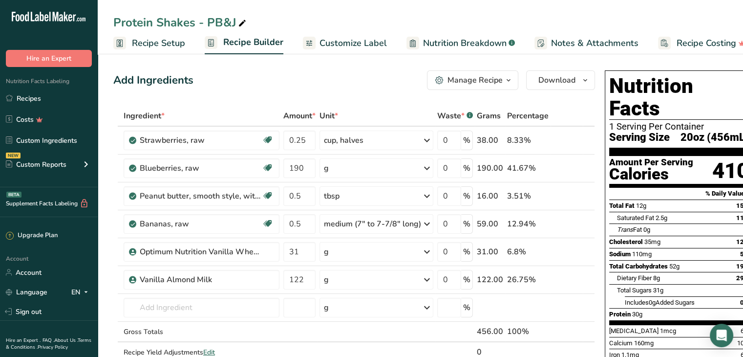
drag, startPoint x: 496, startPoint y: 11, endPoint x: 506, endPoint y: 15, distance: 10.8
click at [496, 11] on div "Protein Shakes - PB&J Recipe Setup Recipe Builder Customize Label Nutrition Bre…" at bounding box center [420, 27] width 645 height 54
click at [556, 81] on span "Download" at bounding box center [556, 80] width 37 height 12
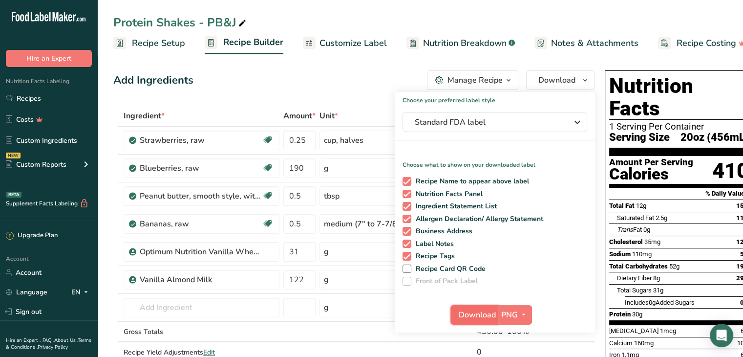
click at [465, 313] on span "Download" at bounding box center [477, 315] width 37 height 12
click at [409, 8] on div "Protein Shakes - PB&J Recipe Setup Recipe Builder Customize Label Nutrition Bre…" at bounding box center [420, 27] width 645 height 54
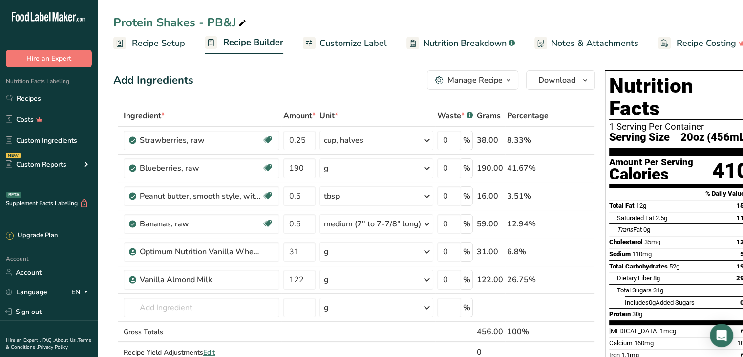
click at [413, 4] on div "Protein Shakes - PB&J Recipe Setup Recipe Builder Customize Label Nutrition Bre…" at bounding box center [420, 27] width 645 height 54
click at [379, 4] on div "Protein Shakes - PB&J Recipe Setup Recipe Builder Customize Label Nutrition Bre…" at bounding box center [420, 27] width 645 height 54
click at [309, 12] on div "Protein Shakes - PB&J Recipe Setup Recipe Builder Customize Label Nutrition Bre…" at bounding box center [420, 27] width 645 height 54
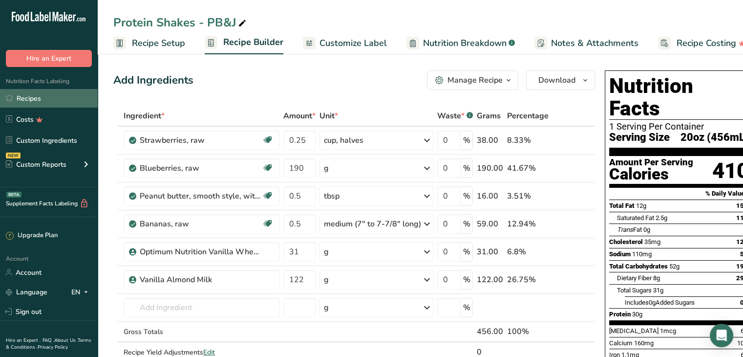
click at [26, 99] on link "Recipes" at bounding box center [49, 98] width 98 height 19
